Goal: Task Accomplishment & Management: Complete application form

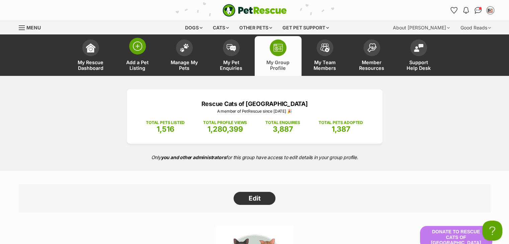
click at [141, 63] on span "Add a Pet Listing" at bounding box center [137, 65] width 30 height 11
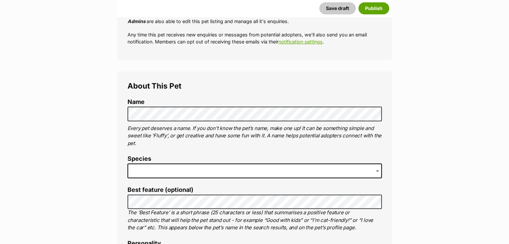
scroll to position [182, 0]
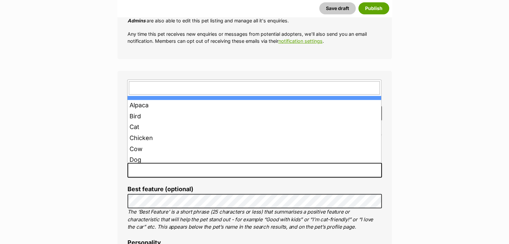
click at [155, 168] on span at bounding box center [254, 170] width 254 height 15
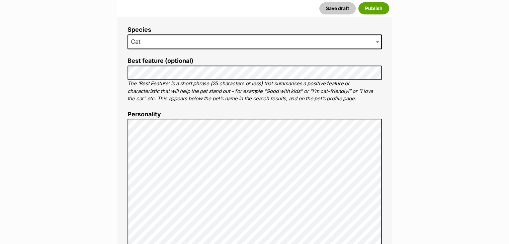
scroll to position [311, 0]
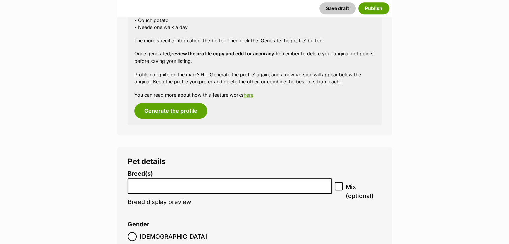
scroll to position [753, 0]
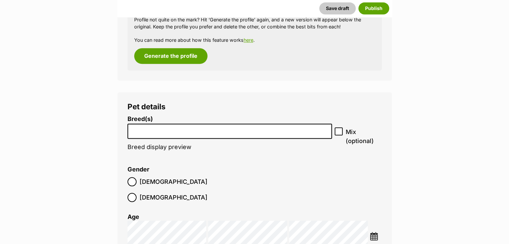
click at [162, 132] on input "search" at bounding box center [230, 129] width 200 height 7
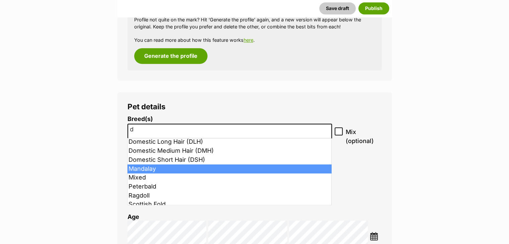
scroll to position [12, 0]
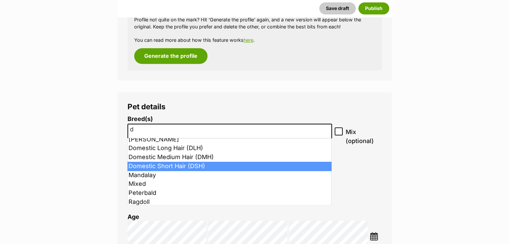
type input "d"
select select "252102"
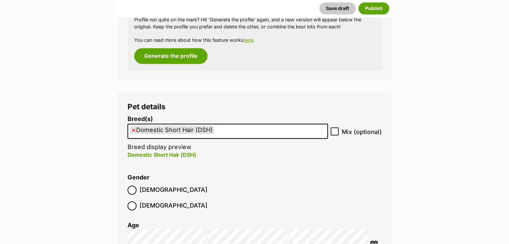
click at [130, 128] on li "× Domestic Short Hair (DSH)" at bounding box center [172, 130] width 85 height 8
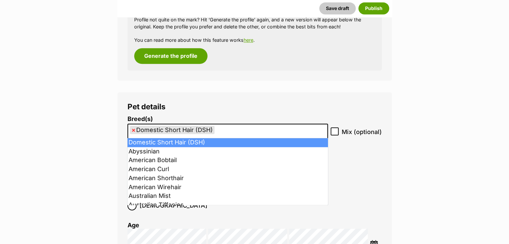
click at [132, 128] on span "×" at bounding box center [134, 130] width 4 height 8
select select
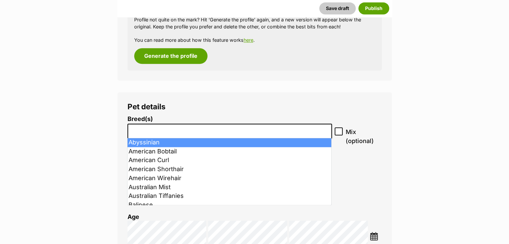
click at [167, 127] on input "search" at bounding box center [230, 129] width 200 height 7
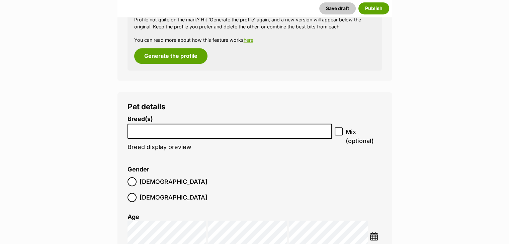
click at [167, 127] on input "search" at bounding box center [230, 129] width 200 height 7
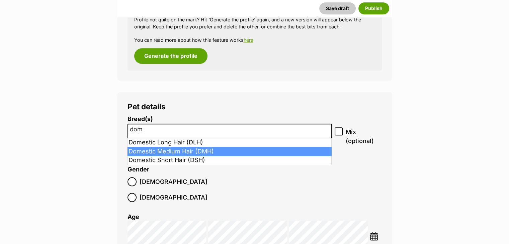
type input "dom"
select select "252101"
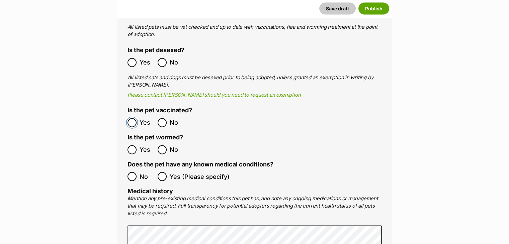
scroll to position [1296, 0]
click at [132, 142] on ol "Yes No" at bounding box center [190, 150] width 127 height 16
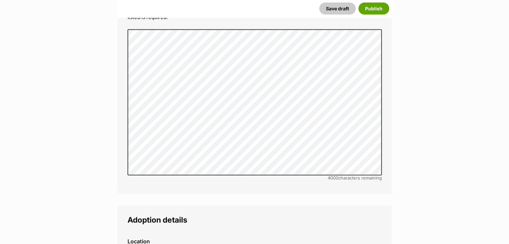
scroll to position [1589, 0]
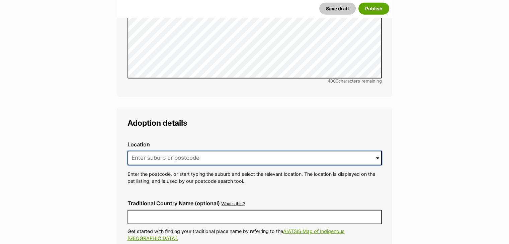
click at [213, 151] on input at bounding box center [254, 158] width 254 height 15
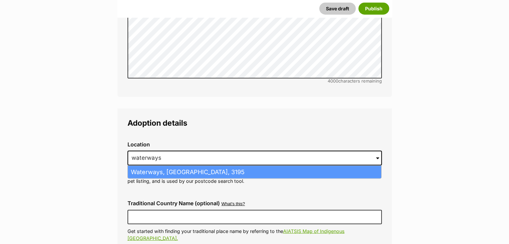
click at [199, 166] on li "Waterways, Victoria, 3195" at bounding box center [254, 172] width 253 height 13
type input "Waterways, Victoria, 3195"
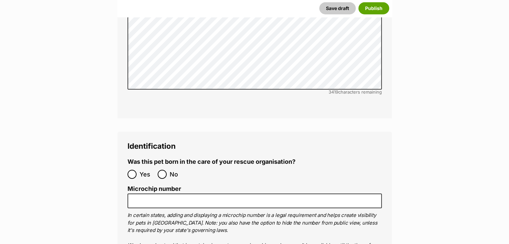
scroll to position [2224, 0]
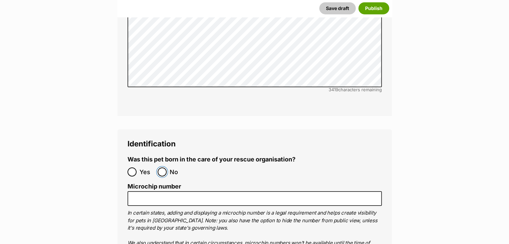
click at [165, 168] on input "No" at bounding box center [162, 172] width 9 height 9
radio input "true"
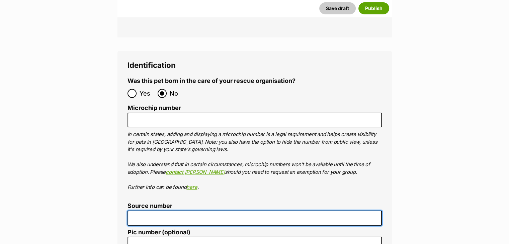
click at [168, 211] on input "Source number" at bounding box center [254, 218] width 254 height 15
type input "RE263522"
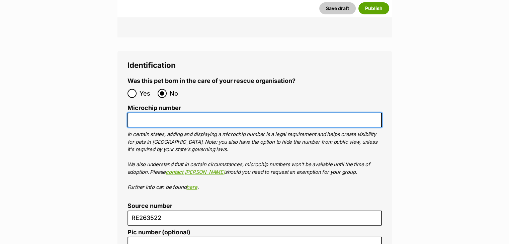
click at [183, 113] on input "Microchip number" at bounding box center [254, 120] width 254 height 15
paste input "956000017022102"
type input "956000017022102"
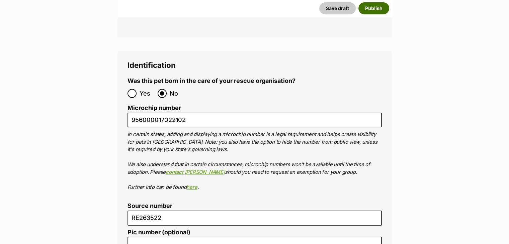
click at [376, 12] on button "Publish" at bounding box center [373, 8] width 31 height 12
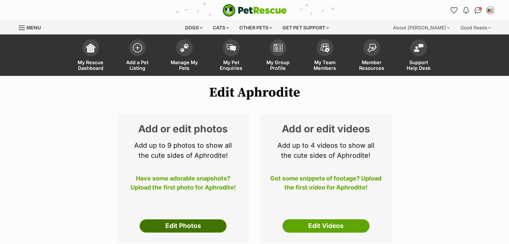
click at [193, 224] on link "Edit Photos" at bounding box center [183, 226] width 87 height 13
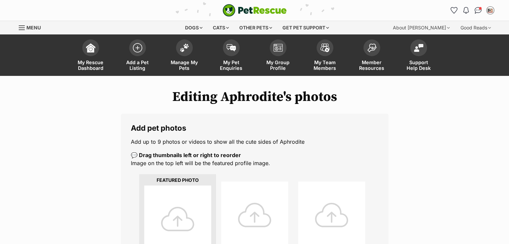
click at [176, 194] on div at bounding box center [177, 219] width 67 height 67
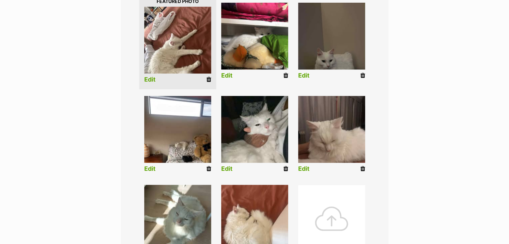
scroll to position [177, 0]
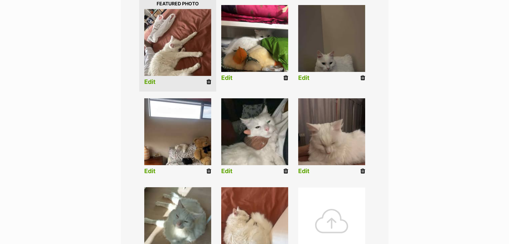
click at [286, 171] on icon at bounding box center [285, 171] width 5 height 6
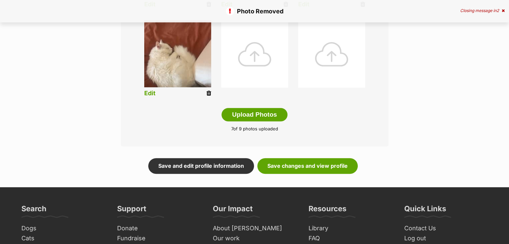
scroll to position [343, 0]
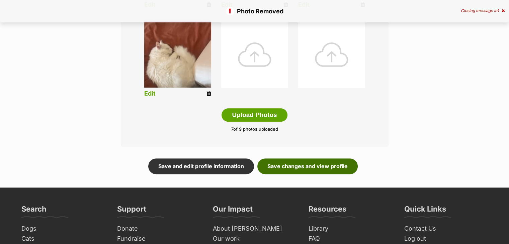
click at [316, 169] on link "Save changes and view profile" at bounding box center [307, 166] width 100 height 15
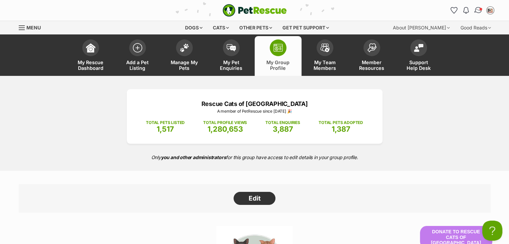
click at [478, 10] on img "Conversations" at bounding box center [477, 10] width 9 height 9
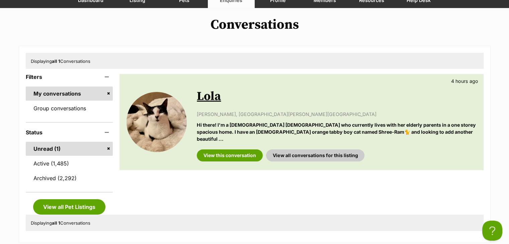
scroll to position [68, 0]
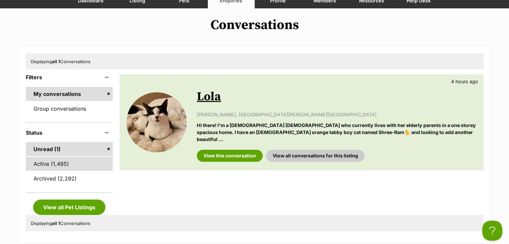
click at [50, 165] on link "Active (1,485)" at bounding box center [69, 164] width 87 height 14
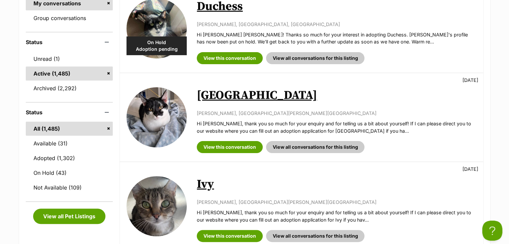
scroll to position [163, 0]
click at [236, 144] on link "View this conversation" at bounding box center [230, 147] width 66 height 12
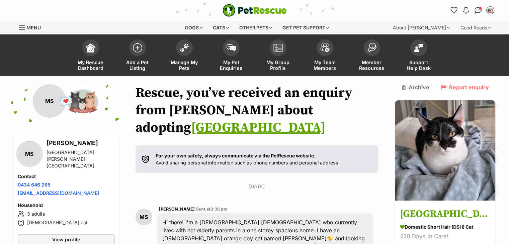
scroll to position [183, 0]
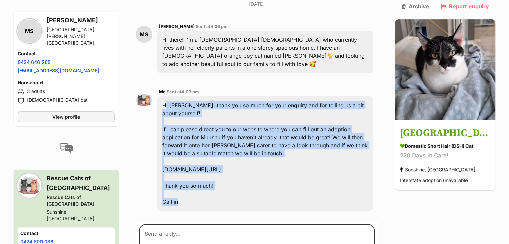
drag, startPoint x: 198, startPoint y: 166, endPoint x: 163, endPoint y: 79, distance: 93.7
click at [163, 96] on div "Hi Miya, thank you so much for your enquiry and for telling us a bit about your…" at bounding box center [265, 153] width 216 height 114
copy div "Hi Miya, thank you so much for your enquiry and for telling us a bit about your…"
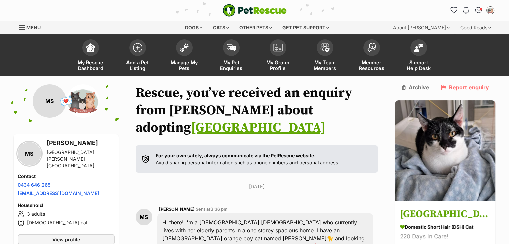
click at [479, 8] on img "Conversations" at bounding box center [477, 10] width 9 height 9
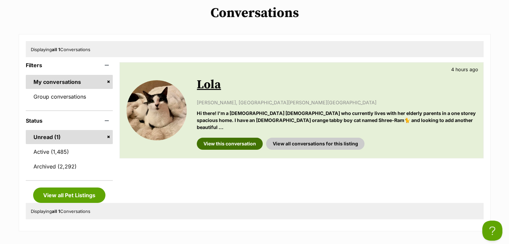
click at [229, 138] on link "View this conversation" at bounding box center [230, 144] width 66 height 12
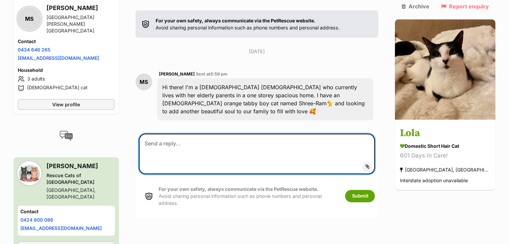
click at [198, 135] on textarea at bounding box center [257, 154] width 236 height 40
paste textarea "Hi [PERSON_NAME], thank you so much for your enquiry and for telling us a bit a…"
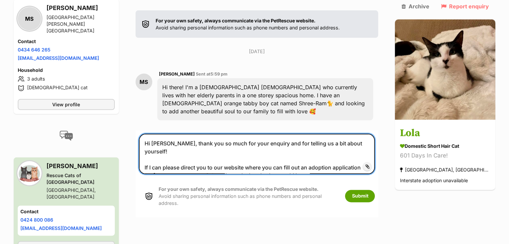
scroll to position [4, 0]
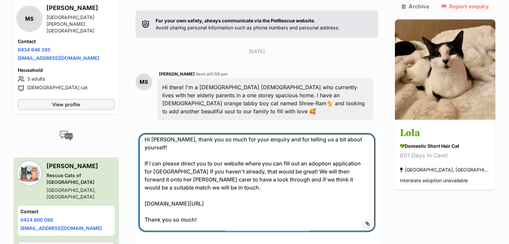
click at [168, 136] on textarea "Hi [PERSON_NAME], thank you so much for your enquiry and for telling us a bit a…" at bounding box center [257, 183] width 236 height 98
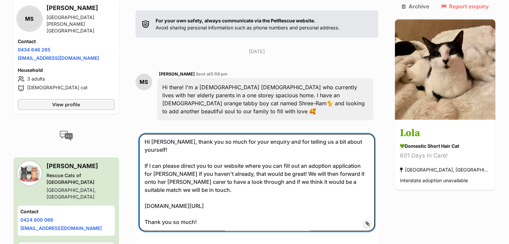
type textarea "Hi [PERSON_NAME], thank you so much for your enquiry and for telling us a bit a…"
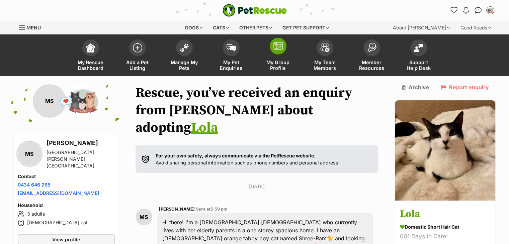
click at [288, 51] on link "My Group Profile" at bounding box center [278, 56] width 47 height 40
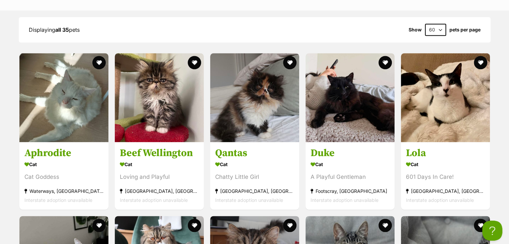
scroll to position [918, 0]
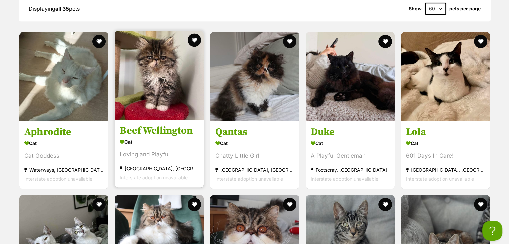
click at [155, 53] on img at bounding box center [159, 75] width 89 height 89
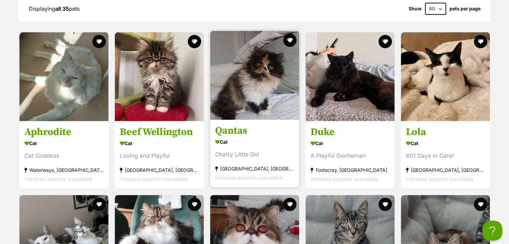
click at [220, 88] on img at bounding box center [254, 75] width 89 height 89
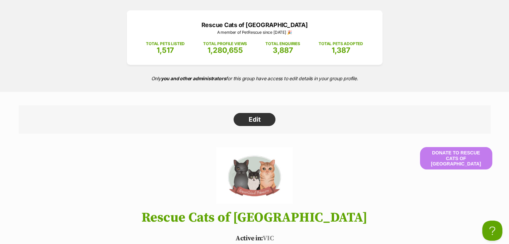
scroll to position [0, 0]
